Goal: Task Accomplishment & Management: Complete application form

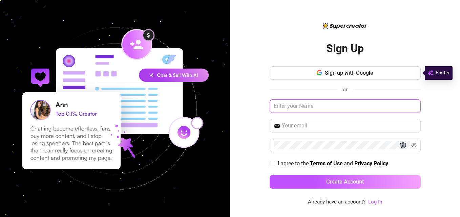
click at [314, 109] on input "text" at bounding box center [345, 107] width 151 height 14
type input "DI"
click at [310, 121] on span at bounding box center [345, 126] width 151 height 14
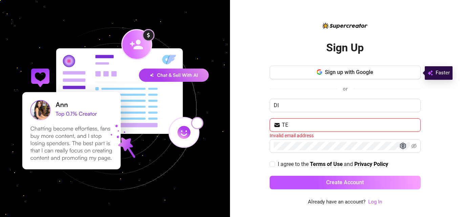
type input "T"
type input "[EMAIL_ADDRESS][DOMAIN_NAME]"
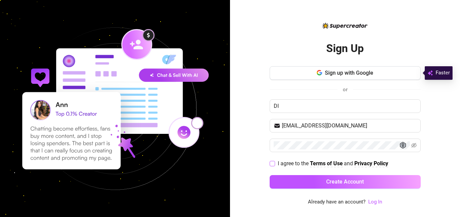
click at [273, 162] on input "I agree to the Terms of Use and Privacy Policy" at bounding box center [272, 163] width 5 height 5
checkbox input "true"
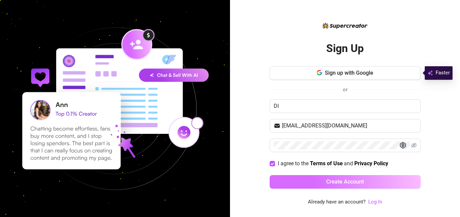
click at [294, 184] on button "Create Account" at bounding box center [345, 182] width 151 height 14
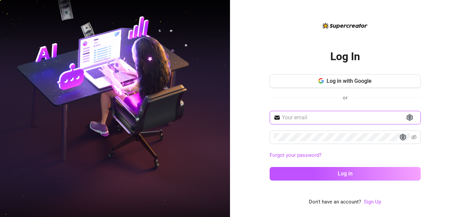
click at [295, 119] on input "text" at bounding box center [349, 118] width 135 height 8
type input "[EMAIL_ADDRESS][DOMAIN_NAME]"
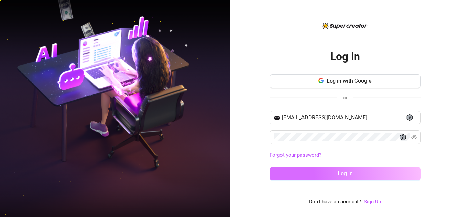
click at [294, 175] on button "Log in" at bounding box center [345, 174] width 151 height 14
